Goal: Information Seeking & Learning: Learn about a topic

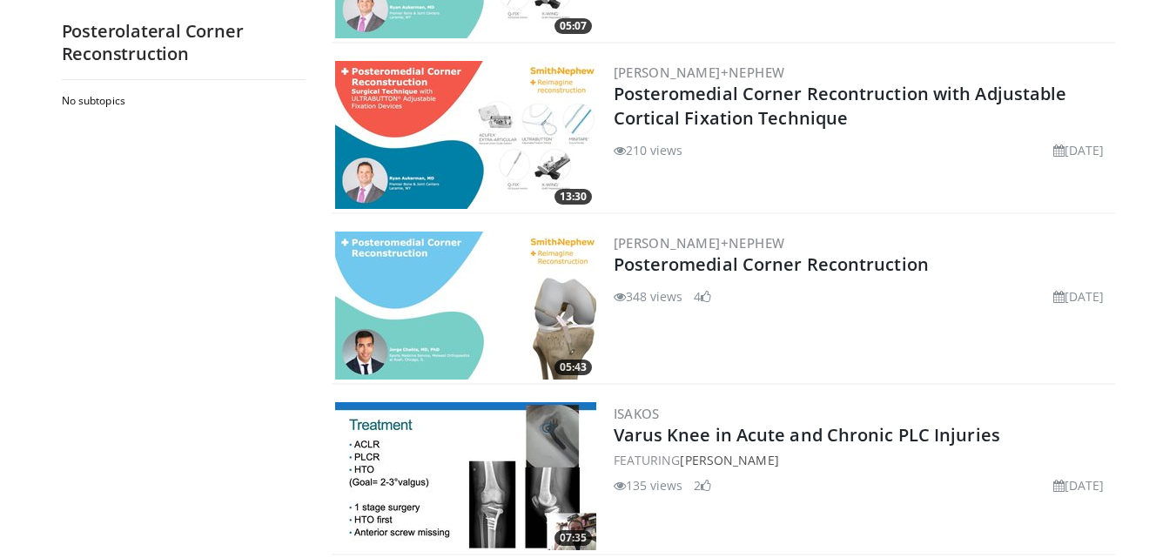
scroll to position [174, 0]
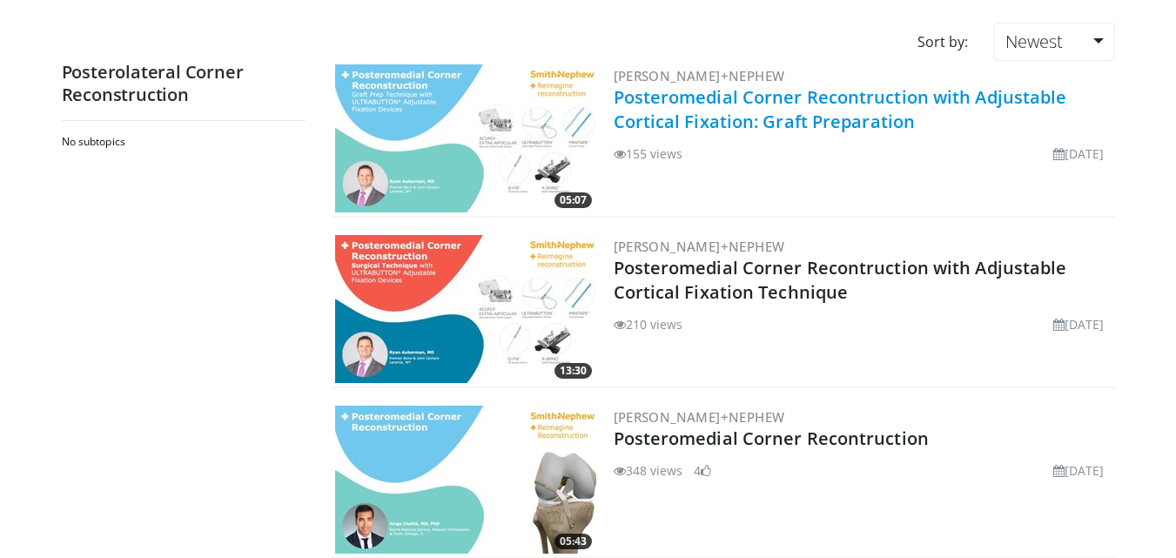
click at [751, 111] on link "Posteromedial Corner Recontruction with Adjustable Cortical Fixation: Graft Pre…" at bounding box center [840, 109] width 453 height 48
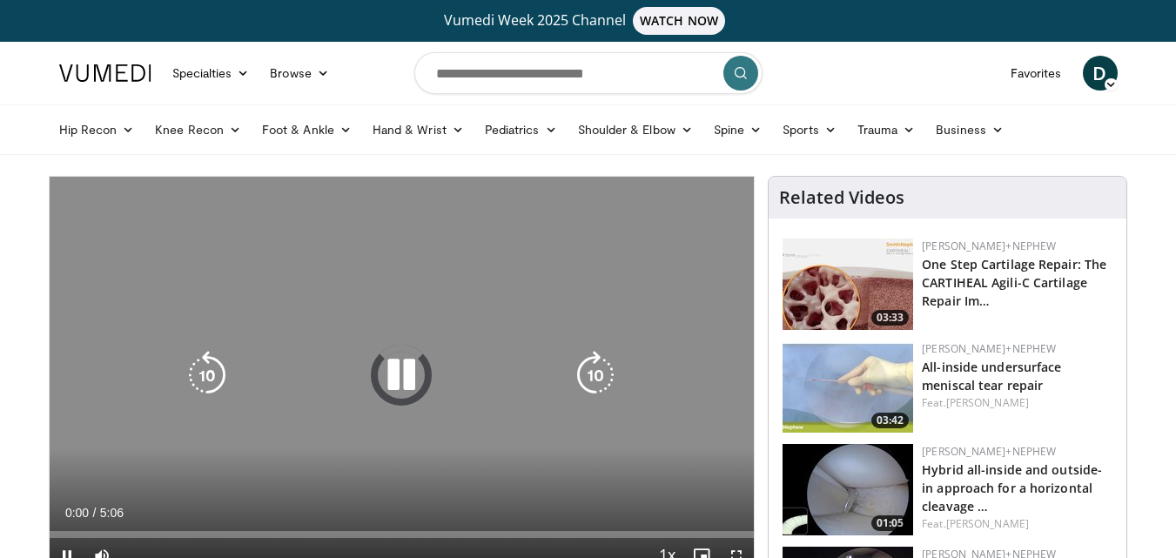
scroll to position [87, 0]
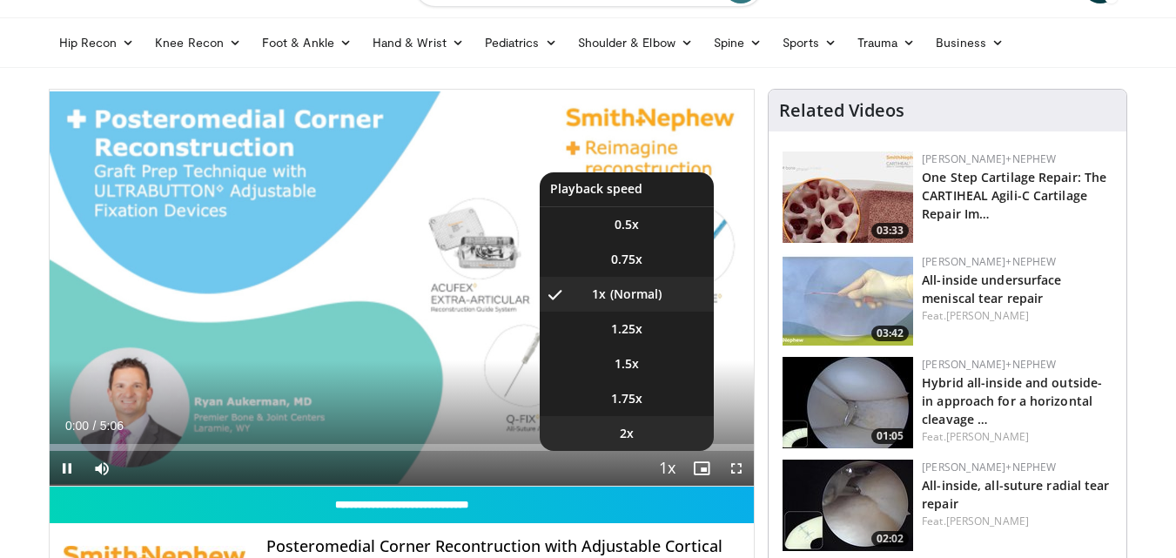
click at [658, 432] on li "2x" at bounding box center [627, 433] width 174 height 35
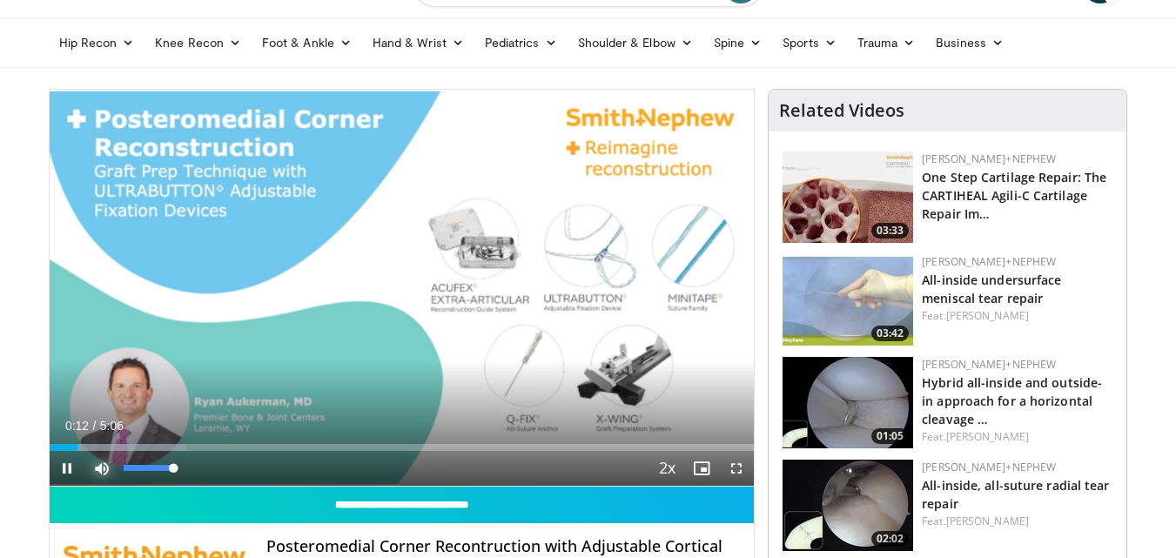
click at [97, 467] on span "Video Player" at bounding box center [101, 468] width 35 height 35
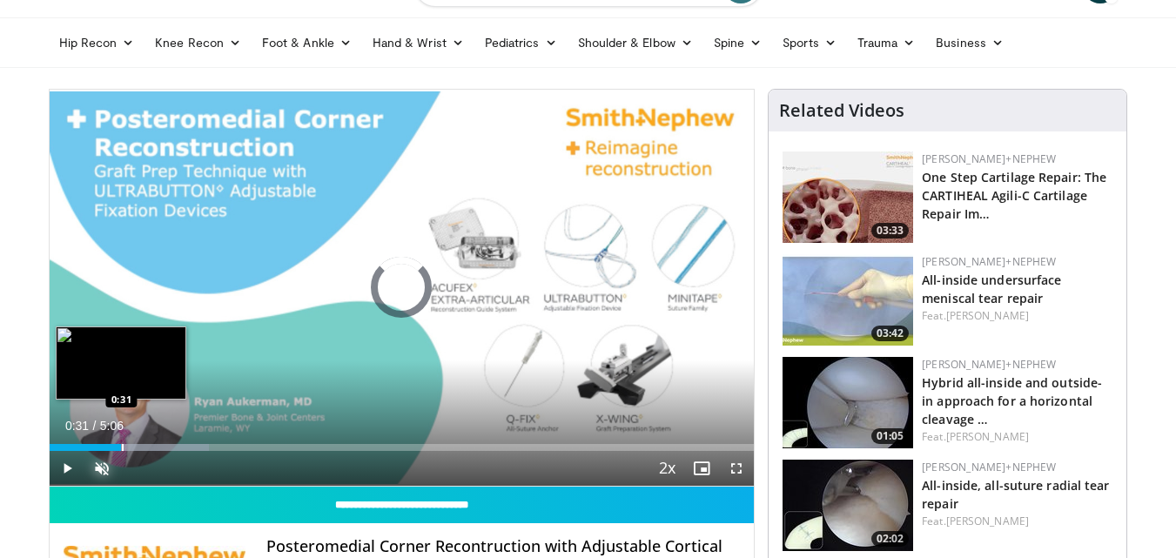
click at [122, 444] on div "Progress Bar" at bounding box center [123, 447] width 2 height 7
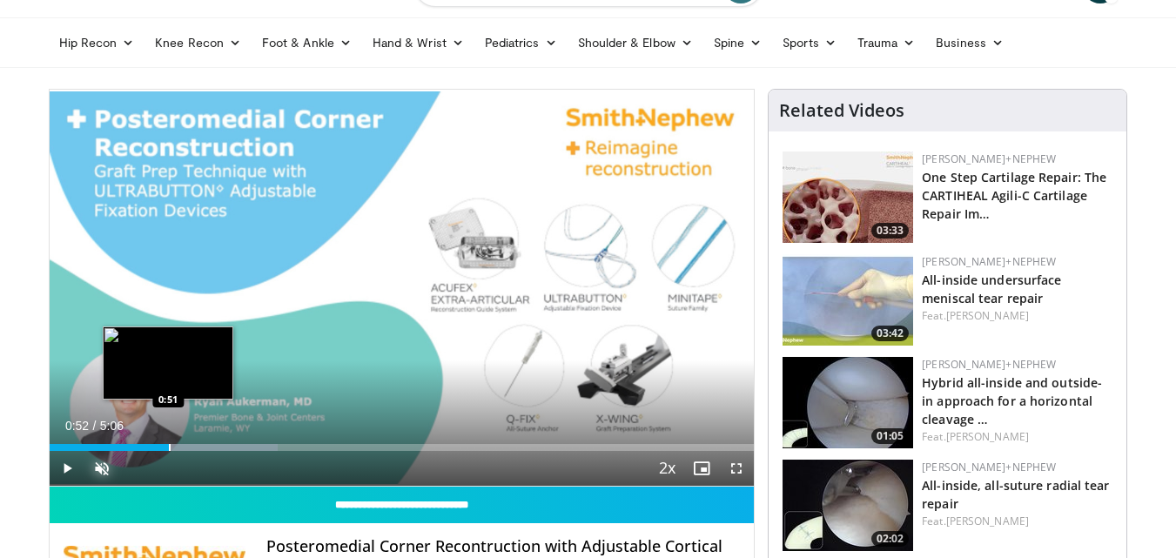
click at [169, 445] on div "Progress Bar" at bounding box center [170, 447] width 2 height 7
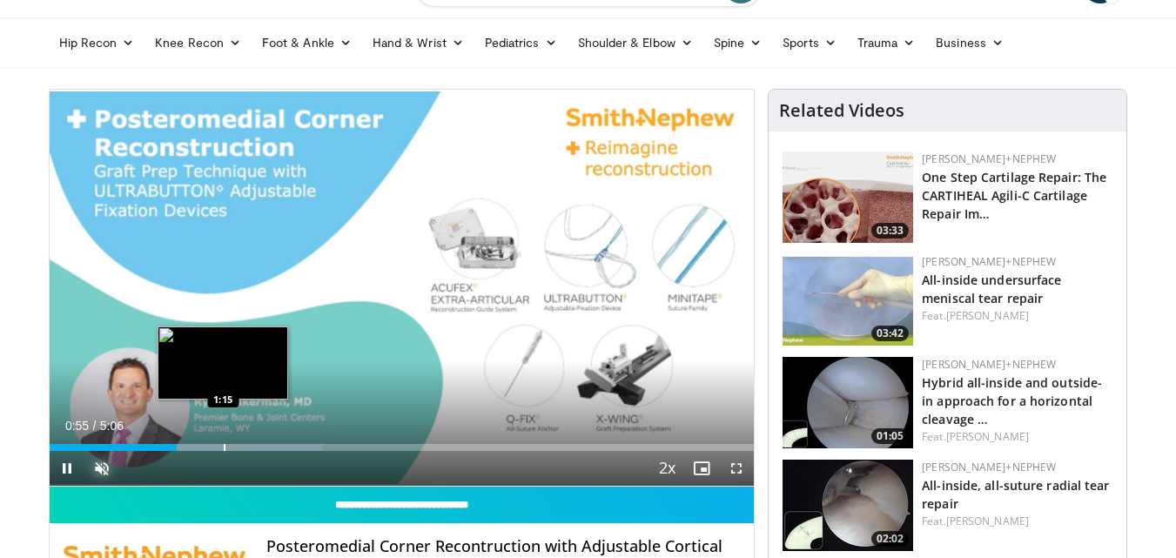
click at [224, 450] on div "Progress Bar" at bounding box center [225, 447] width 2 height 7
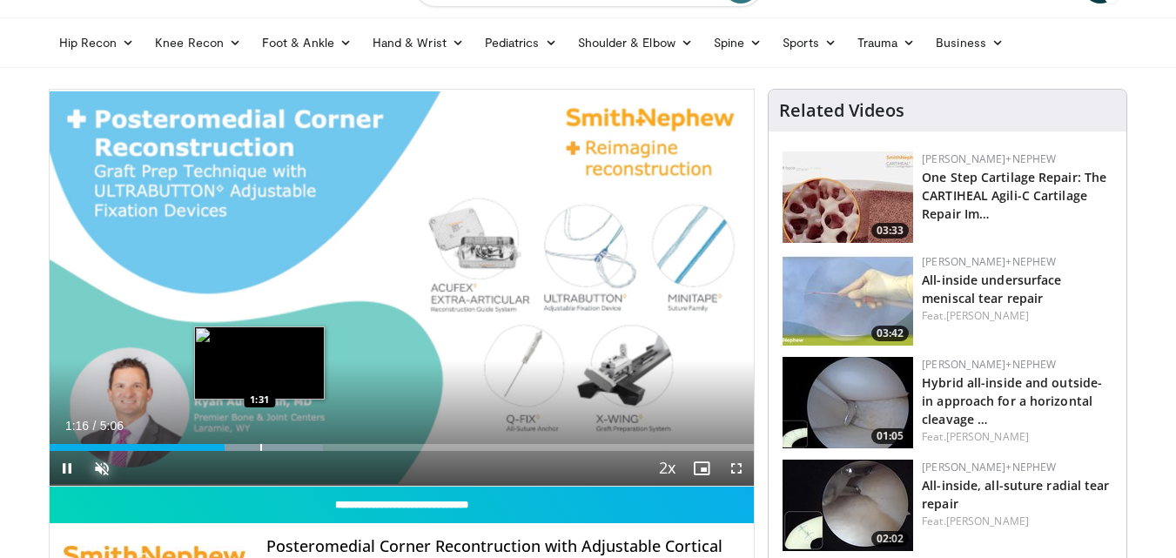
click at [260, 450] on div "Progress Bar" at bounding box center [261, 447] width 2 height 7
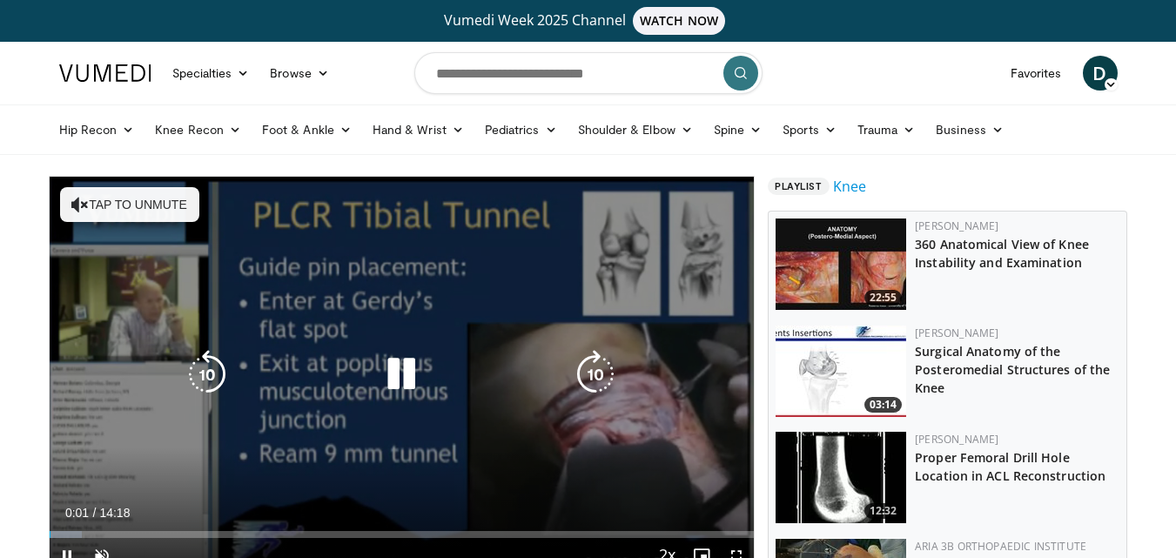
scroll to position [87, 0]
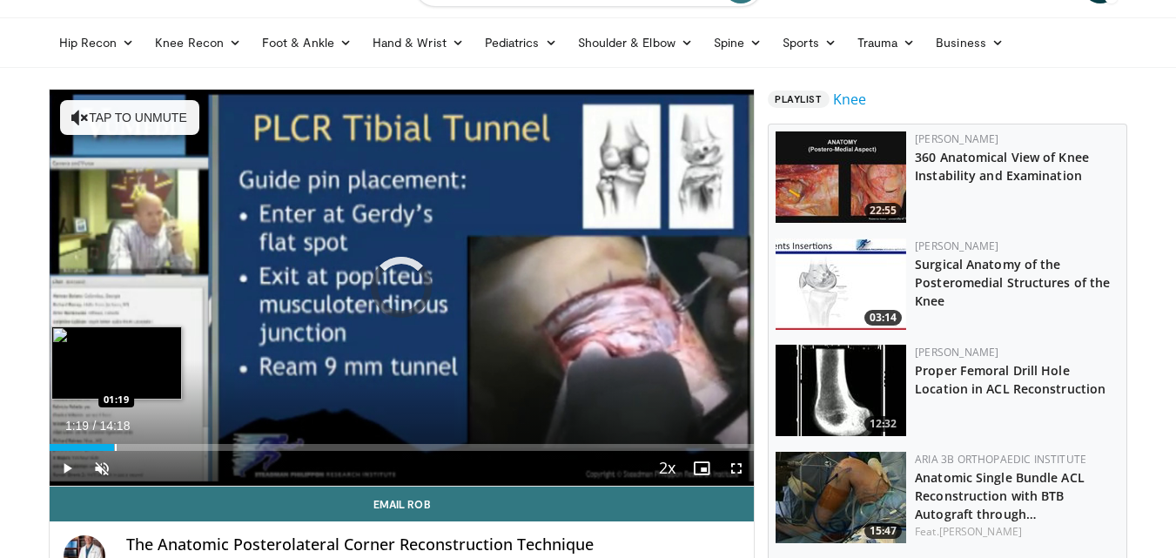
click at [114, 442] on div "Loaded : 8.13% 01:19 01:19" at bounding box center [402, 442] width 705 height 17
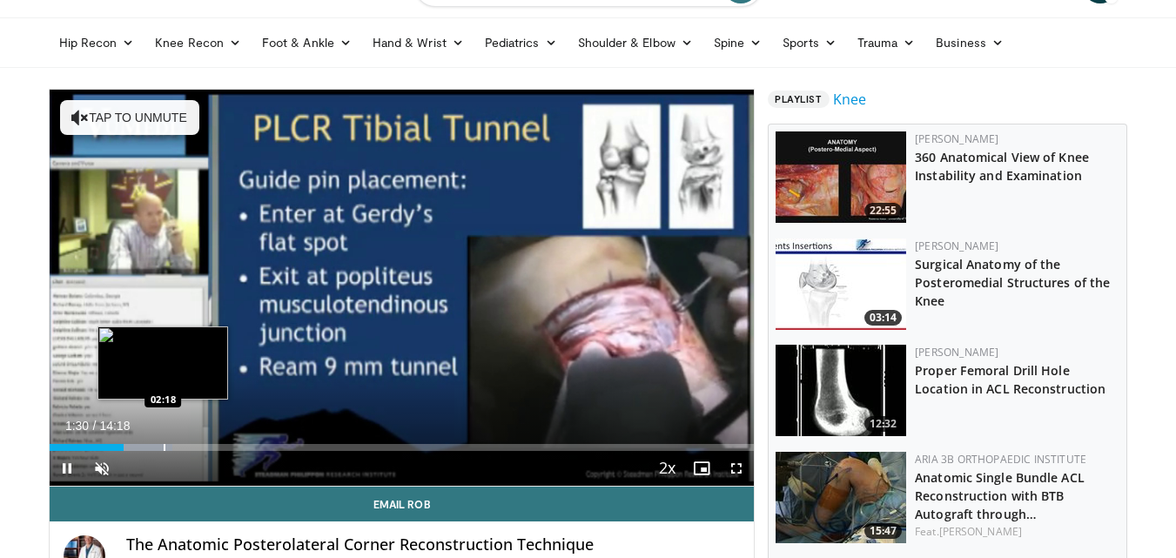
click at [164, 444] on div "Progress Bar" at bounding box center [165, 447] width 2 height 7
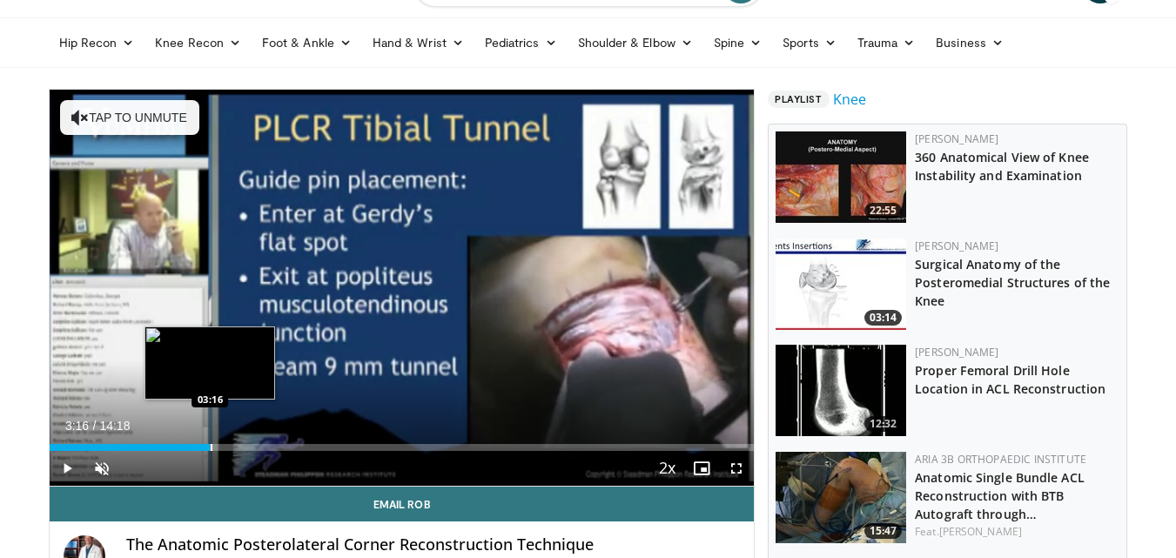
click at [210, 441] on div "Loaded : 23.32% 02:22 03:16" at bounding box center [402, 442] width 705 height 17
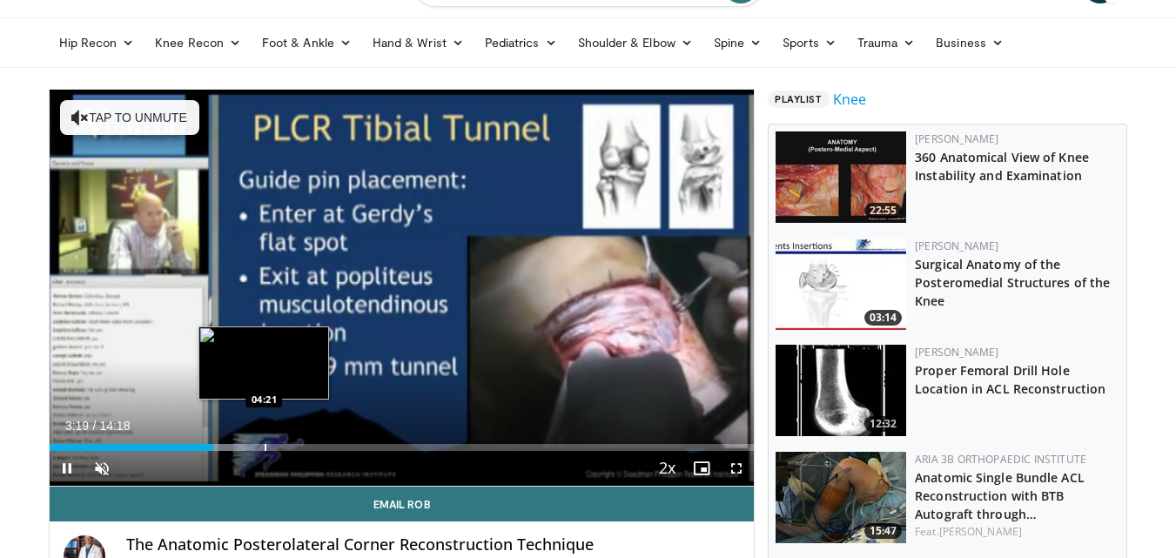
click at [265, 446] on div "Progress Bar" at bounding box center [266, 447] width 2 height 7
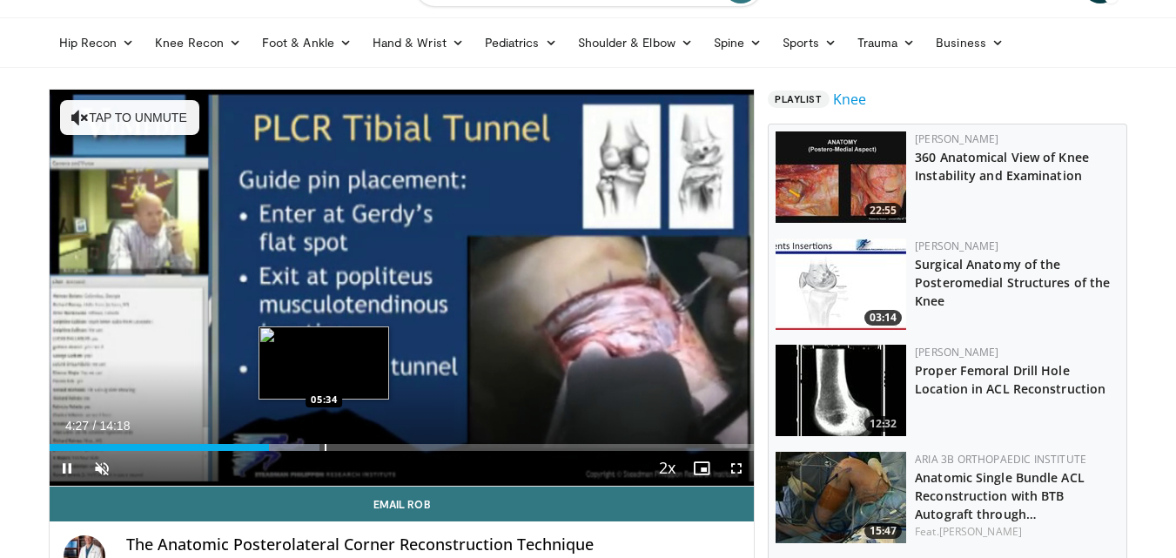
click at [322, 447] on div "Loaded : 38.37% 04:28 05:34" at bounding box center [402, 447] width 705 height 7
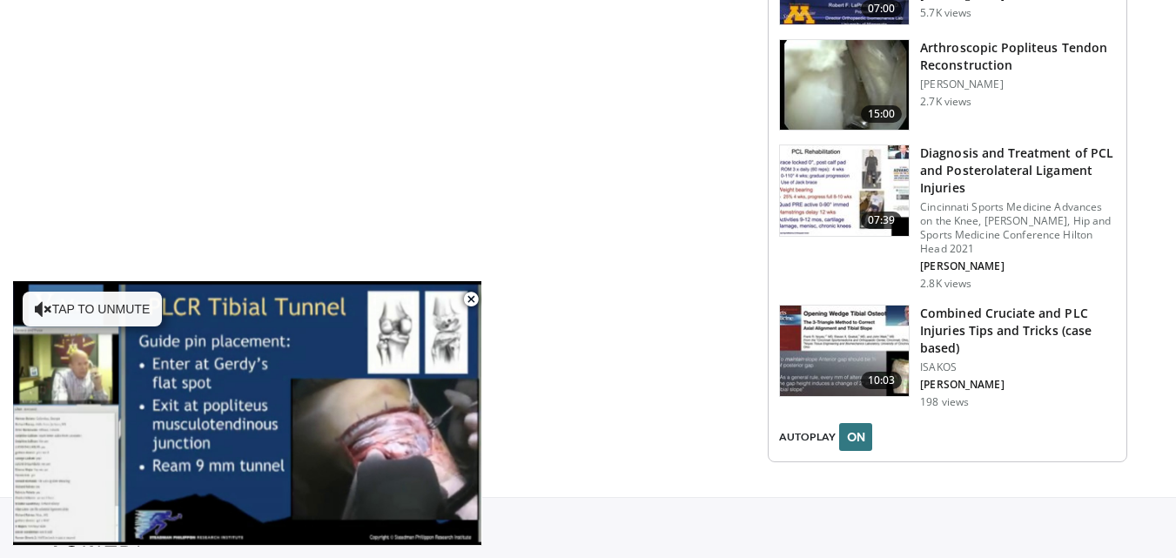
scroll to position [2761, 0]
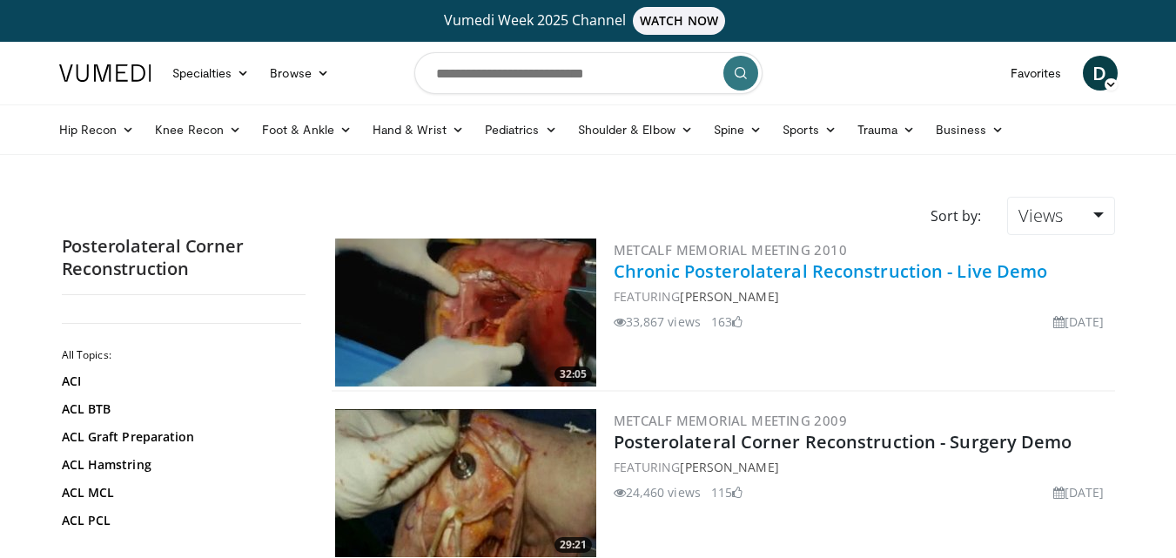
click at [891, 276] on link "Chronic Posterolateral Reconstruction - Live Demo" at bounding box center [831, 270] width 434 height 23
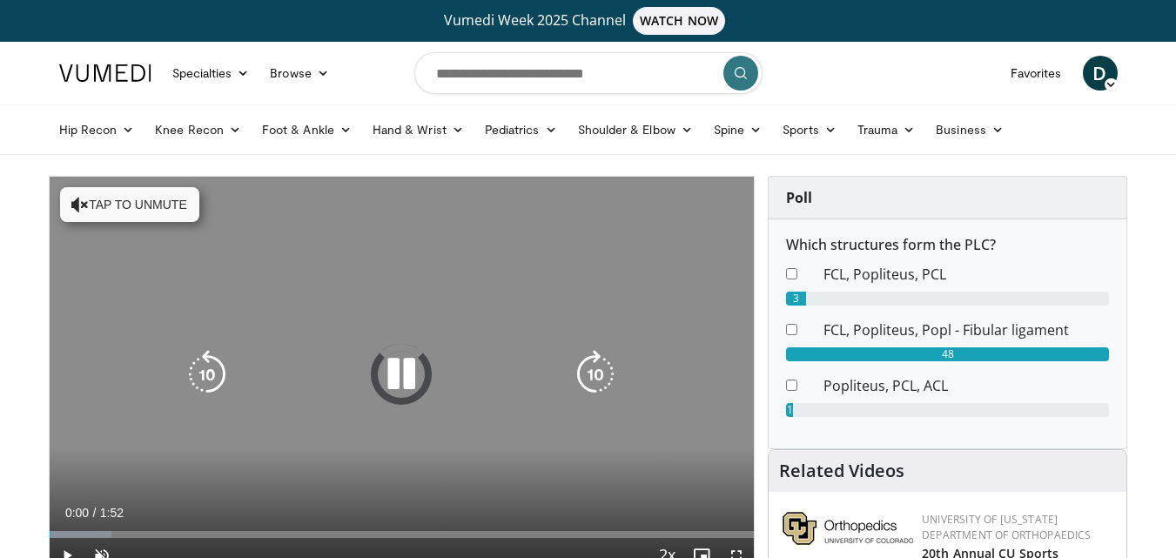
scroll to position [87, 0]
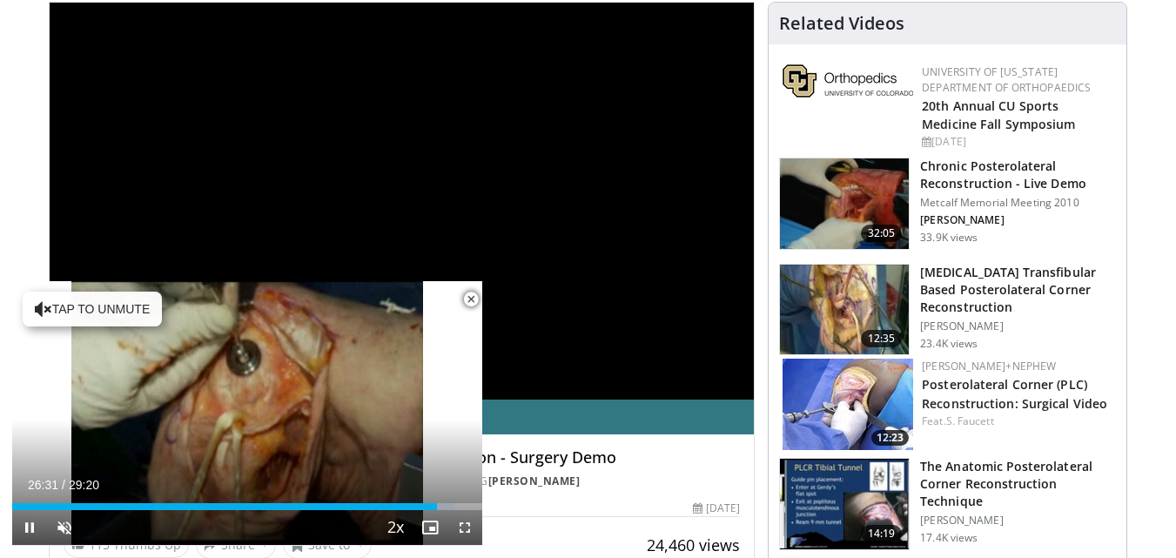
scroll to position [261, 0]
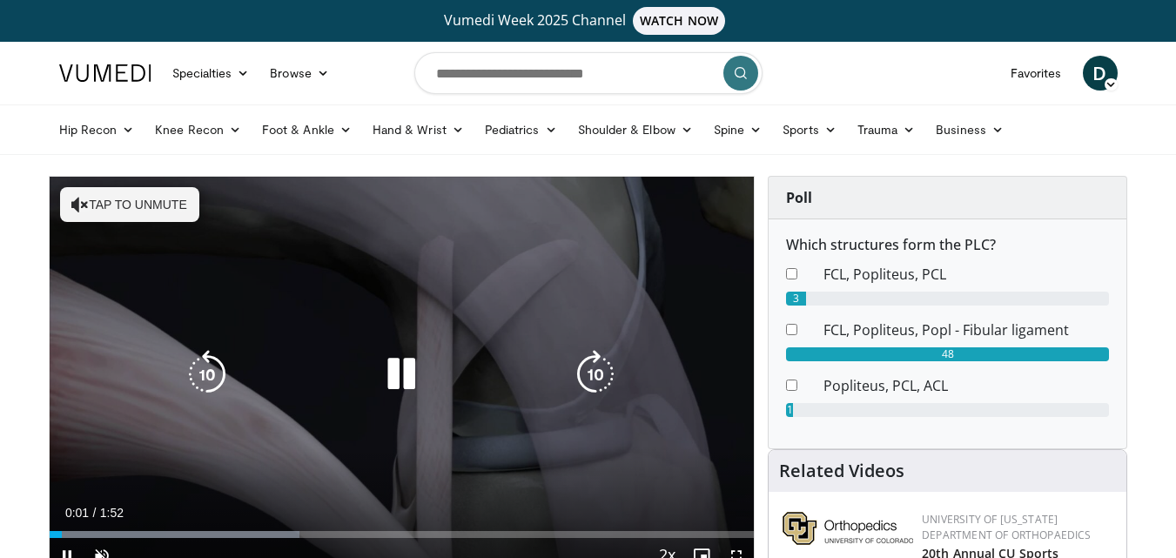
click at [401, 365] on icon "Video Player" at bounding box center [401, 374] width 49 height 49
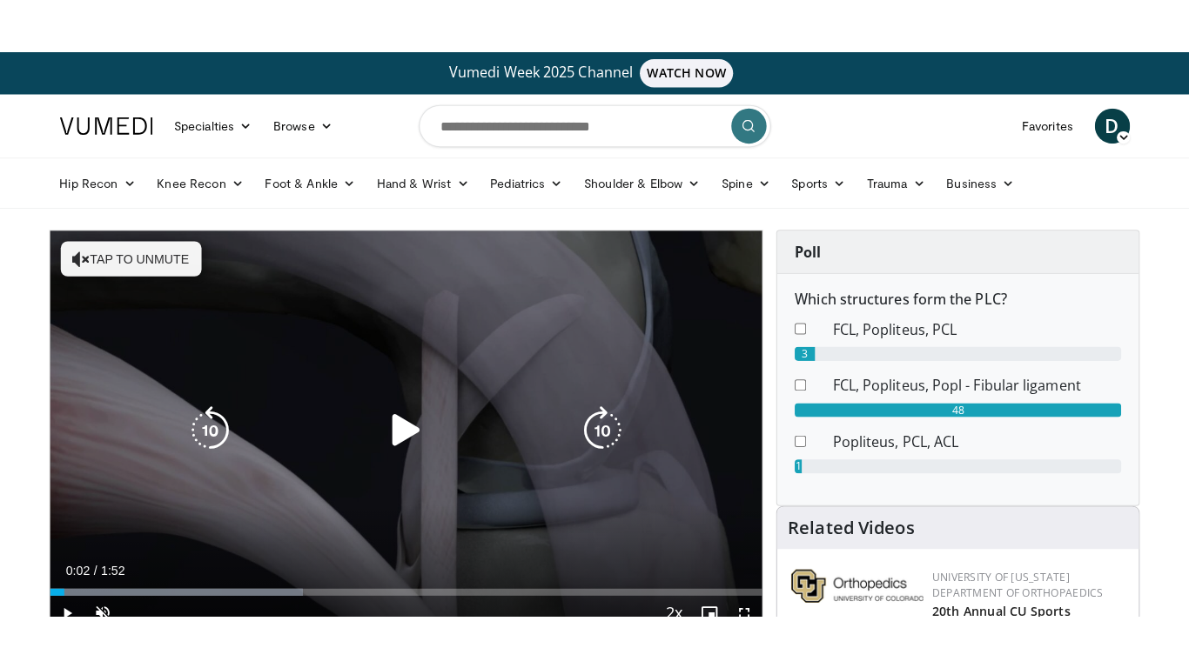
scroll to position [87, 0]
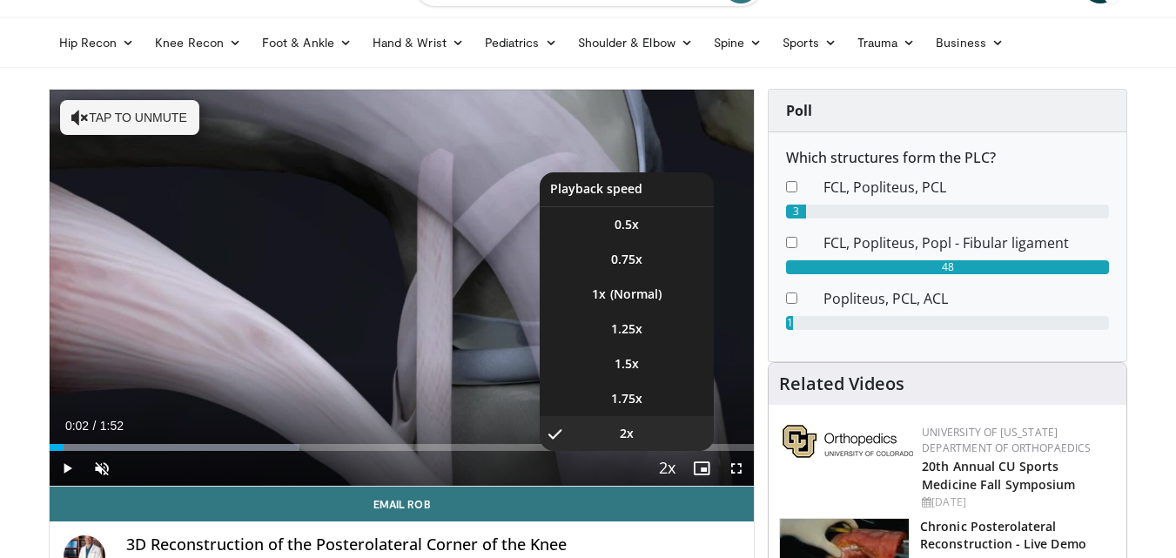
click at [657, 469] on span "Video Player" at bounding box center [667, 469] width 24 height 35
click at [640, 296] on li "1x" at bounding box center [627, 294] width 174 height 35
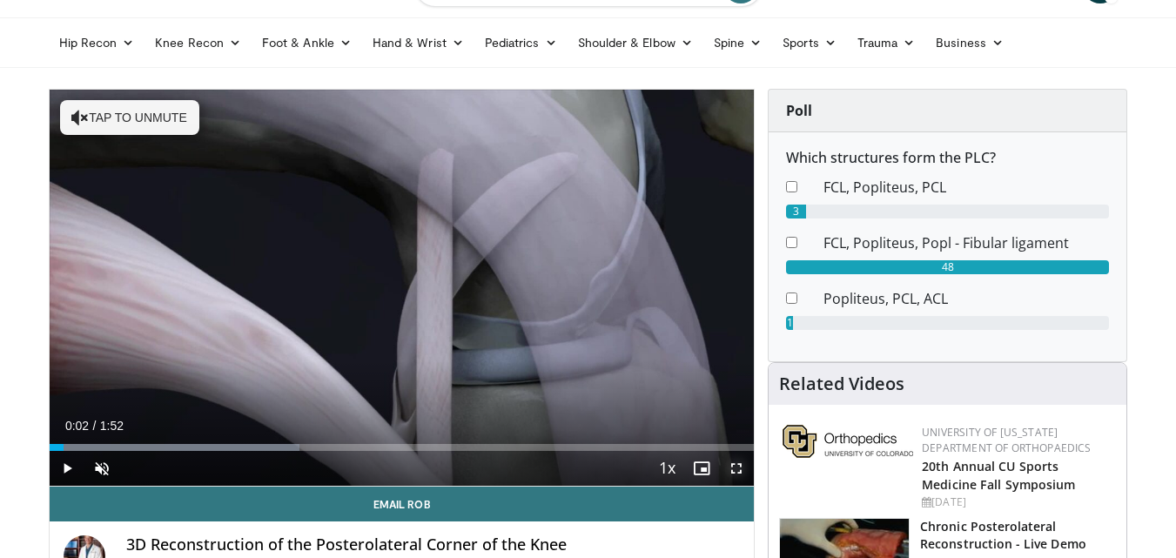
click at [734, 464] on span "Video Player" at bounding box center [736, 468] width 35 height 35
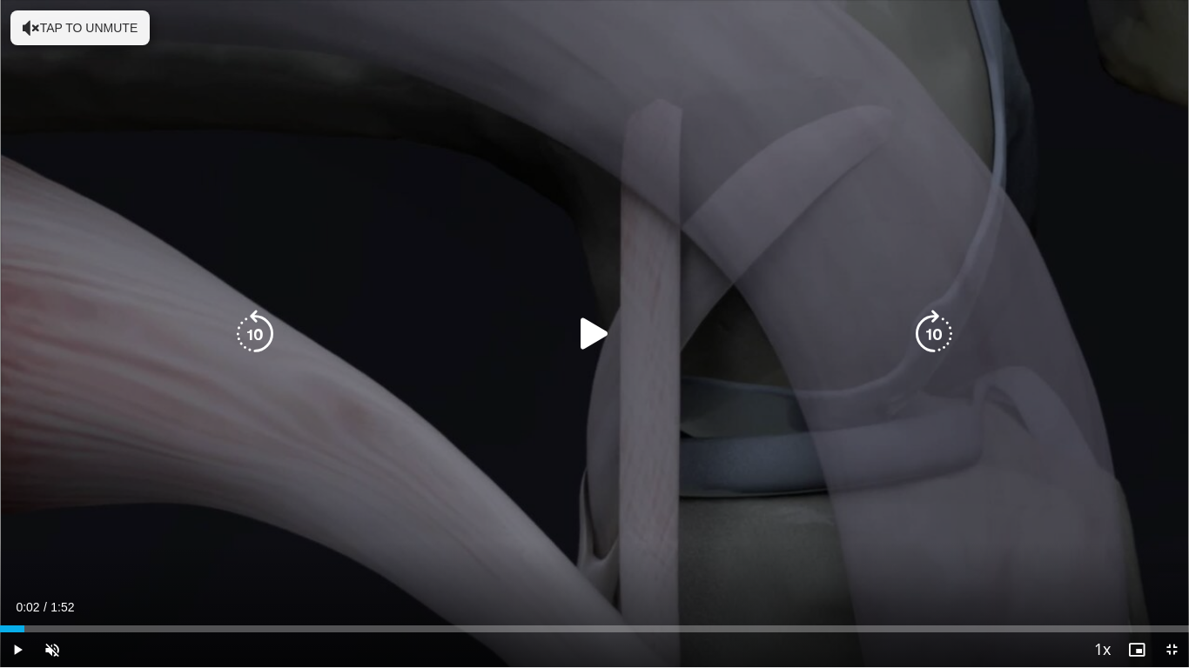
click at [589, 342] on icon "Video Player" at bounding box center [594, 334] width 49 height 49
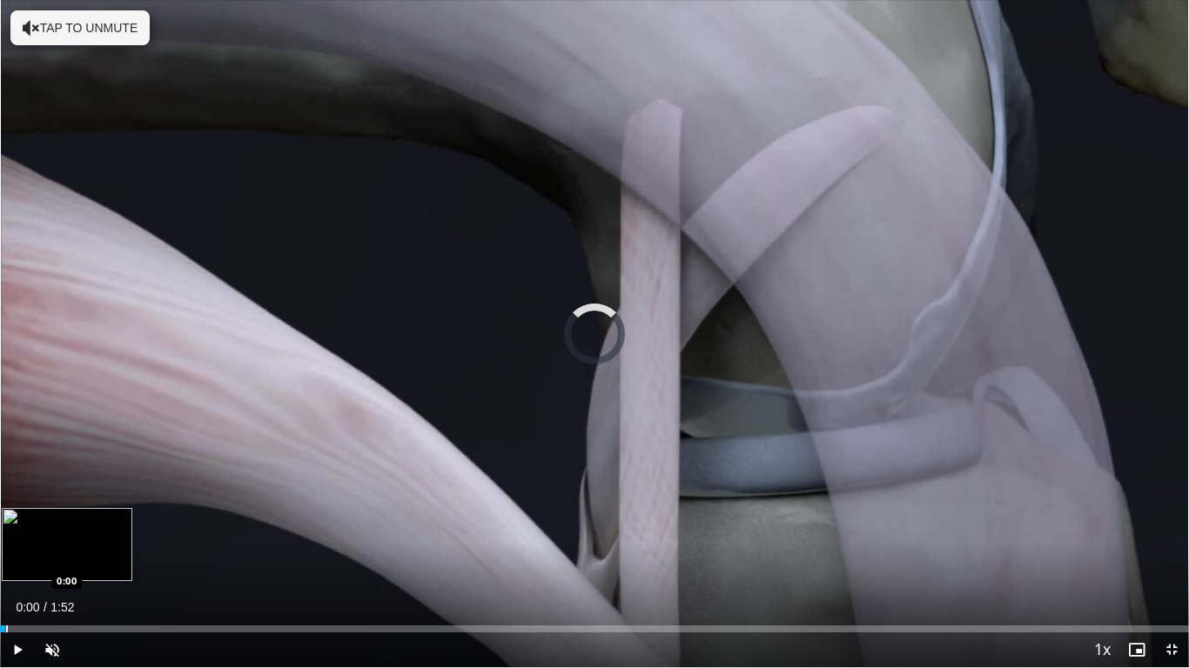
click at [5, 557] on div "Loaded : 0.00% 0:32 0:00" at bounding box center [594, 629] width 1189 height 7
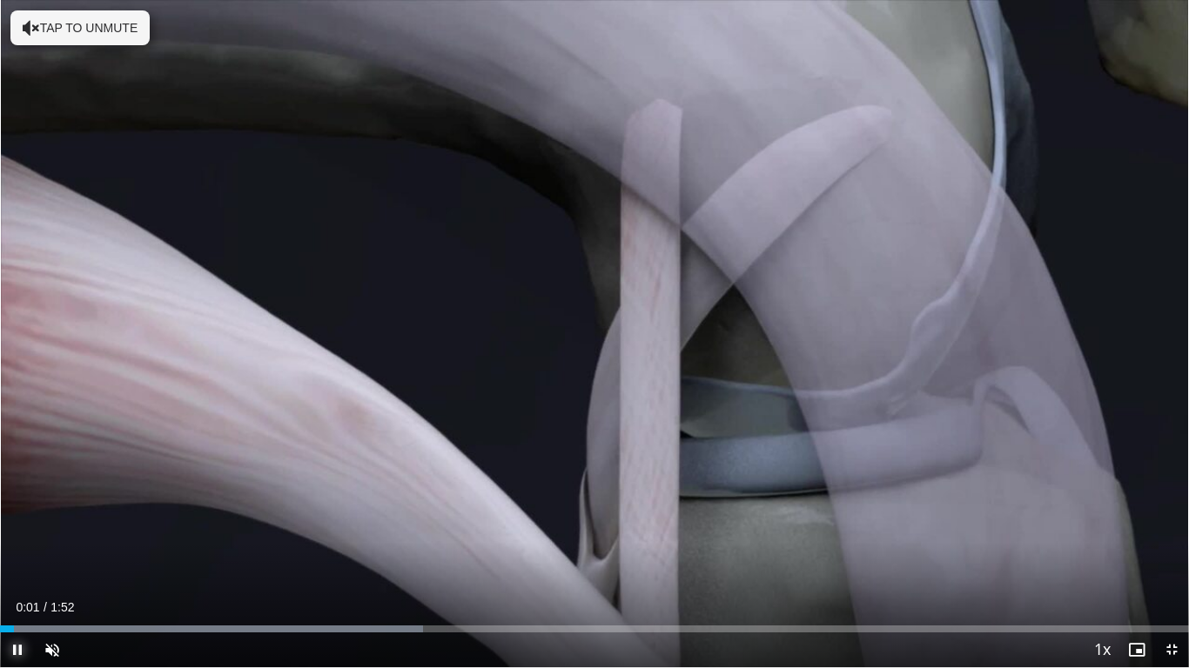
click at [11, 557] on span "Video Player" at bounding box center [17, 650] width 35 height 35
click at [1171, 557] on span "Video Player" at bounding box center [1171, 650] width 35 height 35
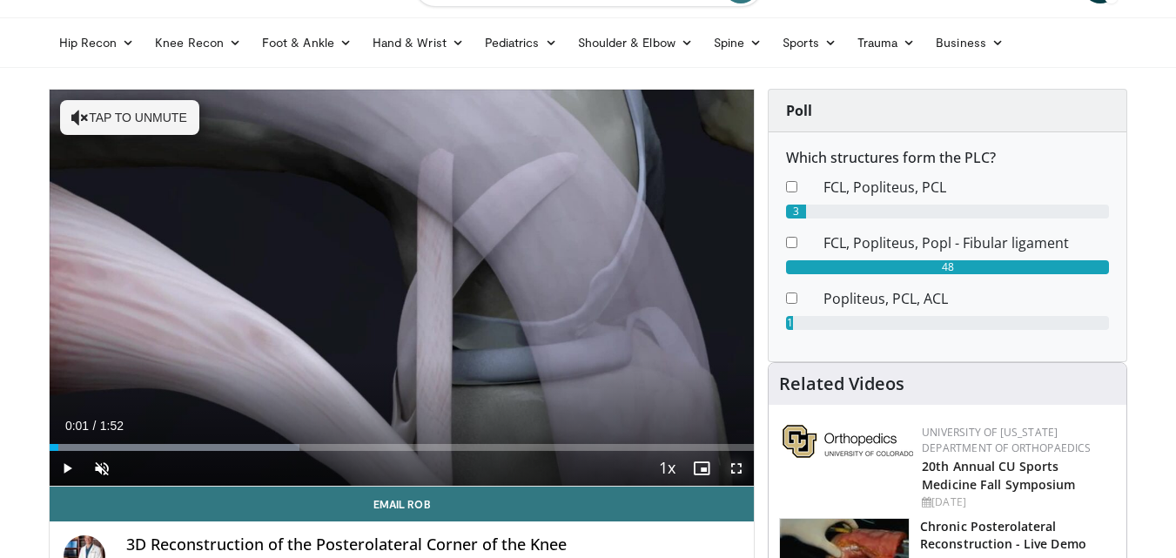
click at [735, 460] on span "Video Player" at bounding box center [736, 468] width 35 height 35
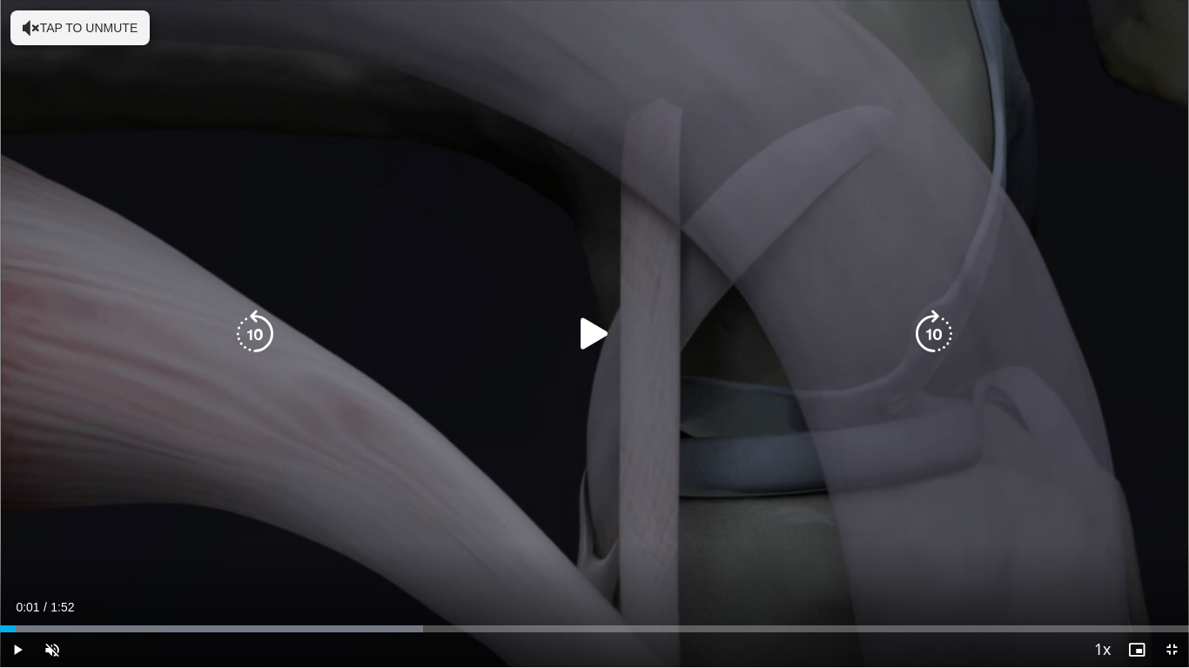
click at [599, 340] on icon "Video Player" at bounding box center [594, 334] width 49 height 49
